Goal: Information Seeking & Learning: Learn about a topic

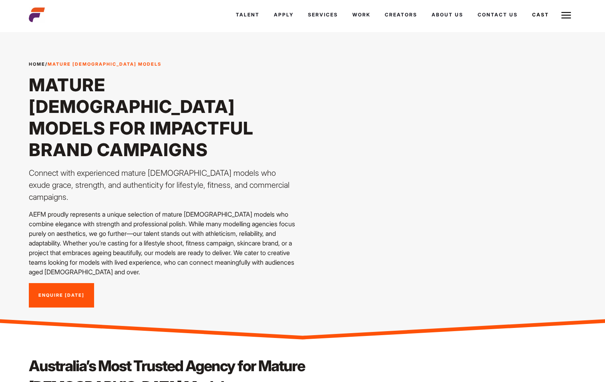
scroll to position [200, 0]
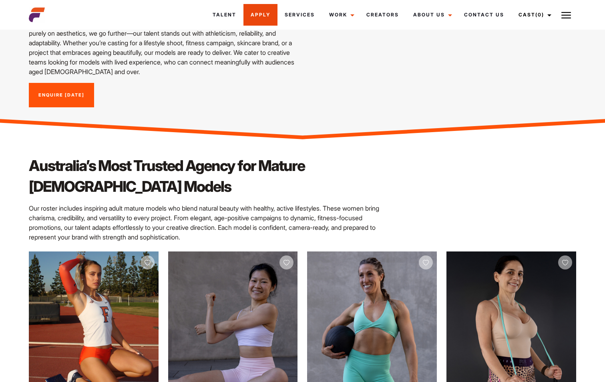
click at [266, 13] on link "Apply" at bounding box center [260, 15] width 34 height 22
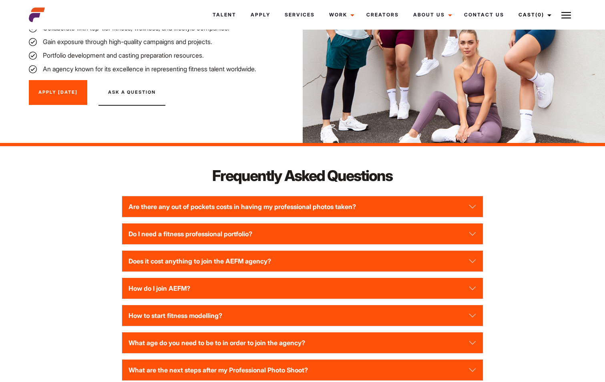
scroll to position [1000, 0]
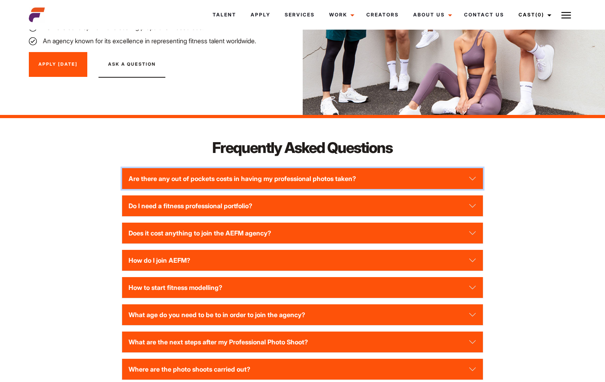
click at [473, 175] on button "Are there any out of pockets costs in having my professional photos taken?" at bounding box center [302, 178] width 361 height 21
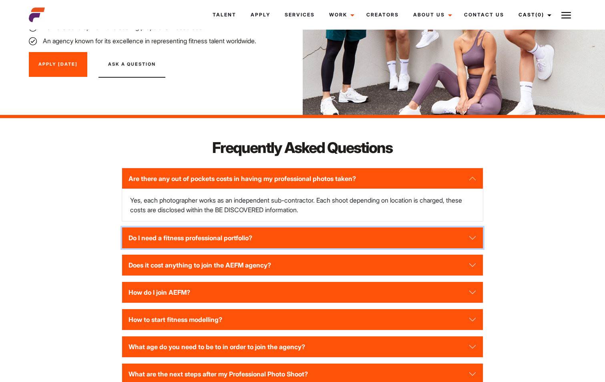
click at [473, 235] on button "Do I need a fitness professional portfolio?" at bounding box center [302, 237] width 361 height 21
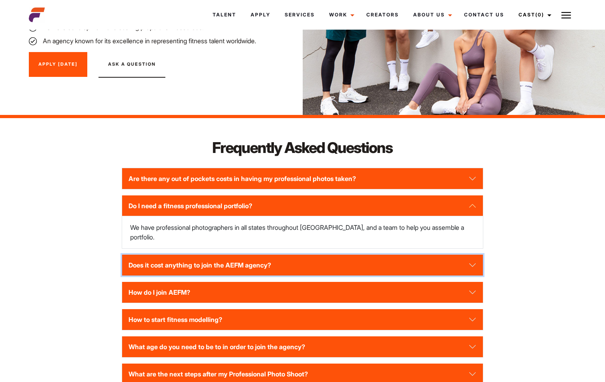
click at [468, 255] on button "Does it cost anything to join the AEFM agency?" at bounding box center [302, 265] width 361 height 21
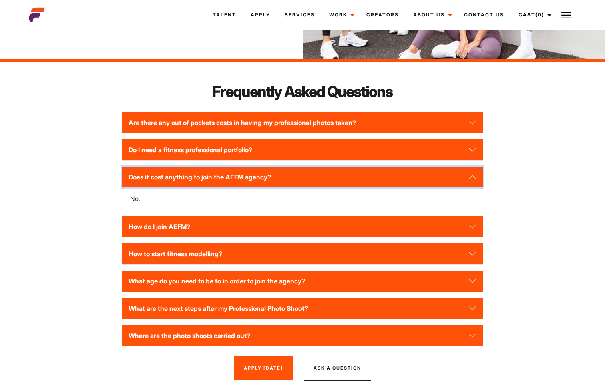
scroll to position [1080, 0]
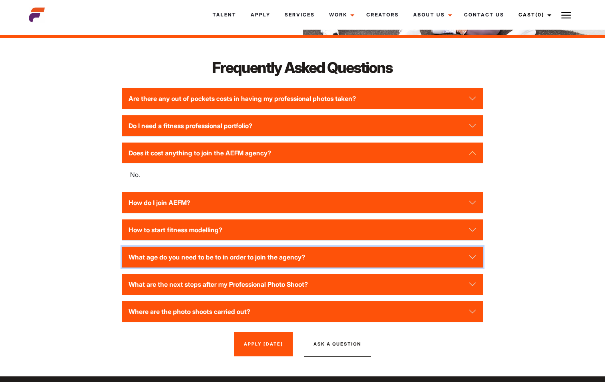
click at [350, 253] on button "What age do you need to be to in order to join the agency?" at bounding box center [302, 257] width 361 height 21
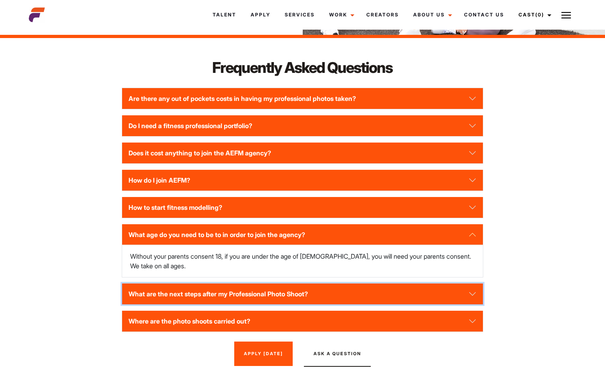
click at [351, 283] on button "What are the next steps after my Professional Photo Shoot?" at bounding box center [302, 293] width 361 height 21
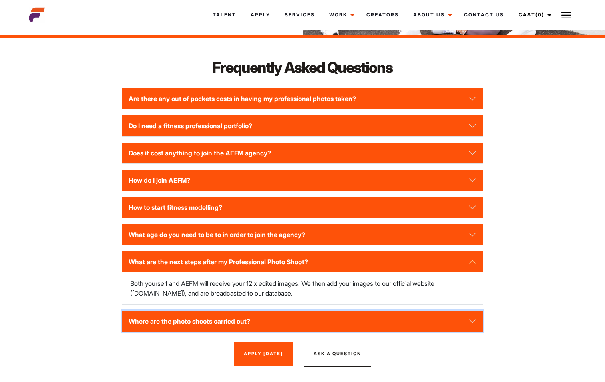
click at [377, 320] on button "Where are the photo shoots carried out?" at bounding box center [302, 321] width 361 height 21
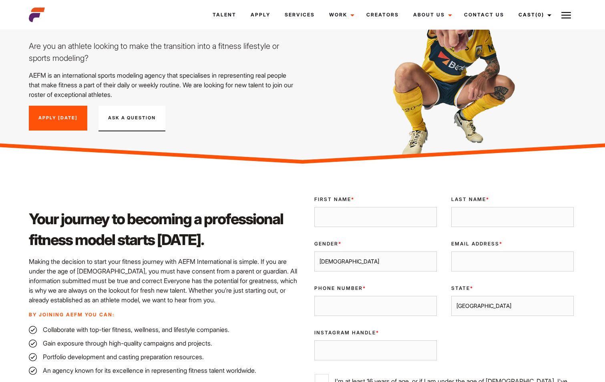
scroll to position [0, 0]
